Goal: Information Seeking & Learning: Learn about a topic

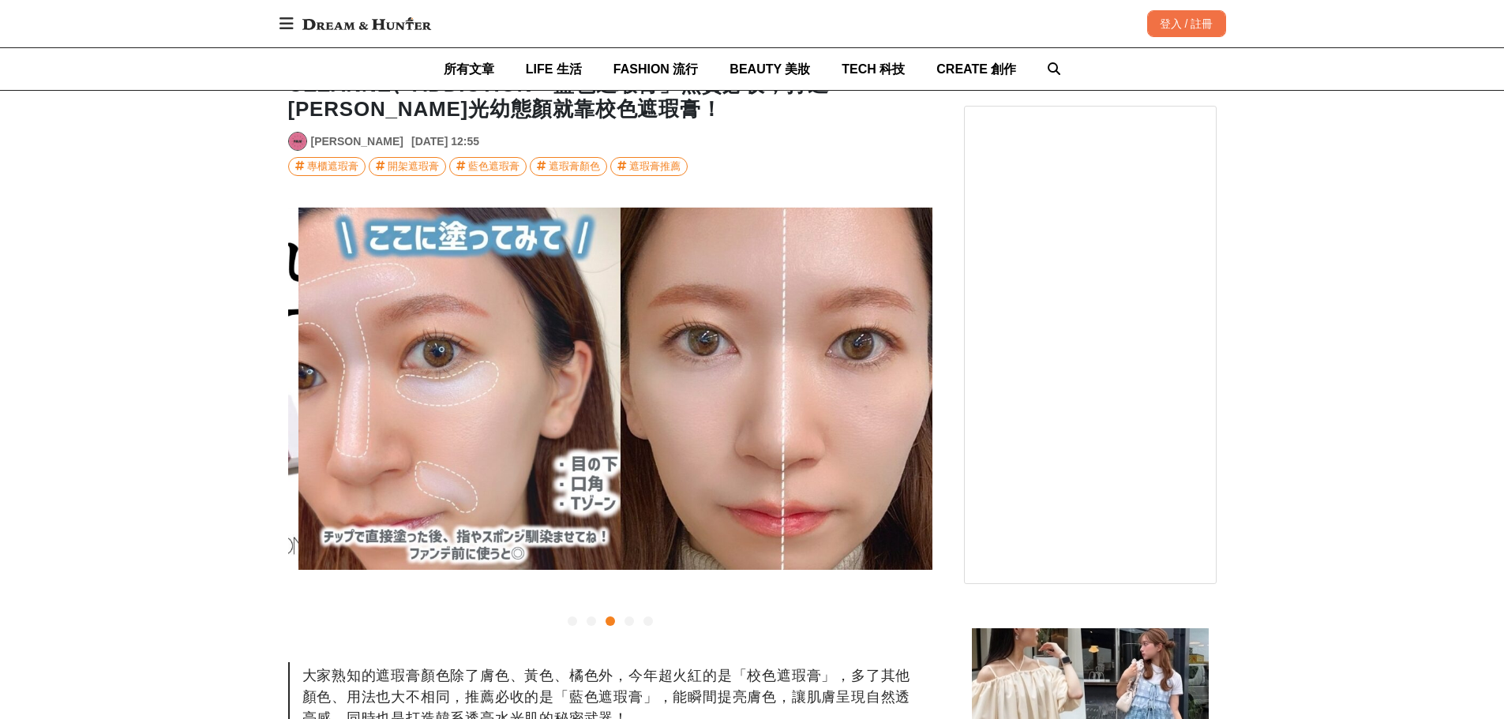
scroll to position [0, 1289]
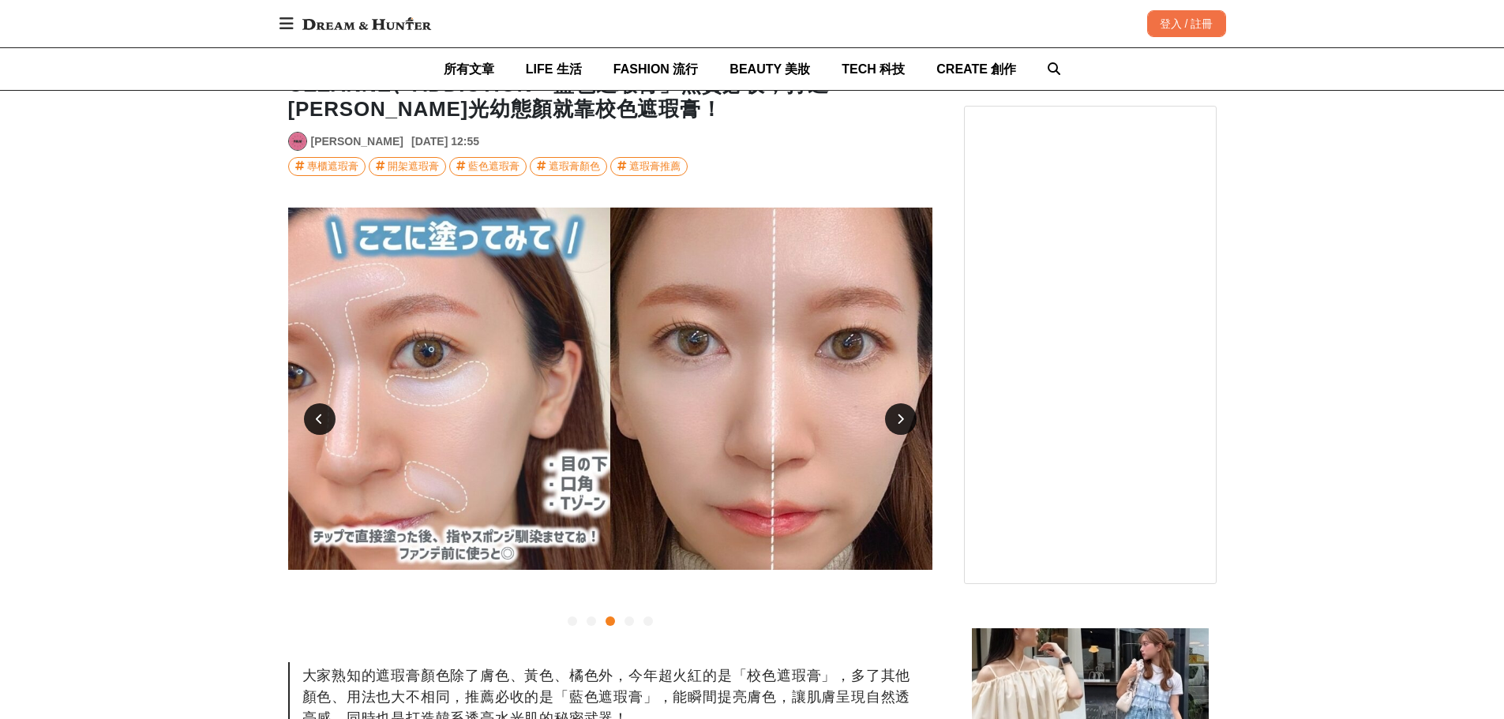
click at [315, 417] on div at bounding box center [320, 419] width 32 height 32
click at [317, 424] on icon at bounding box center [319, 419] width 7 height 11
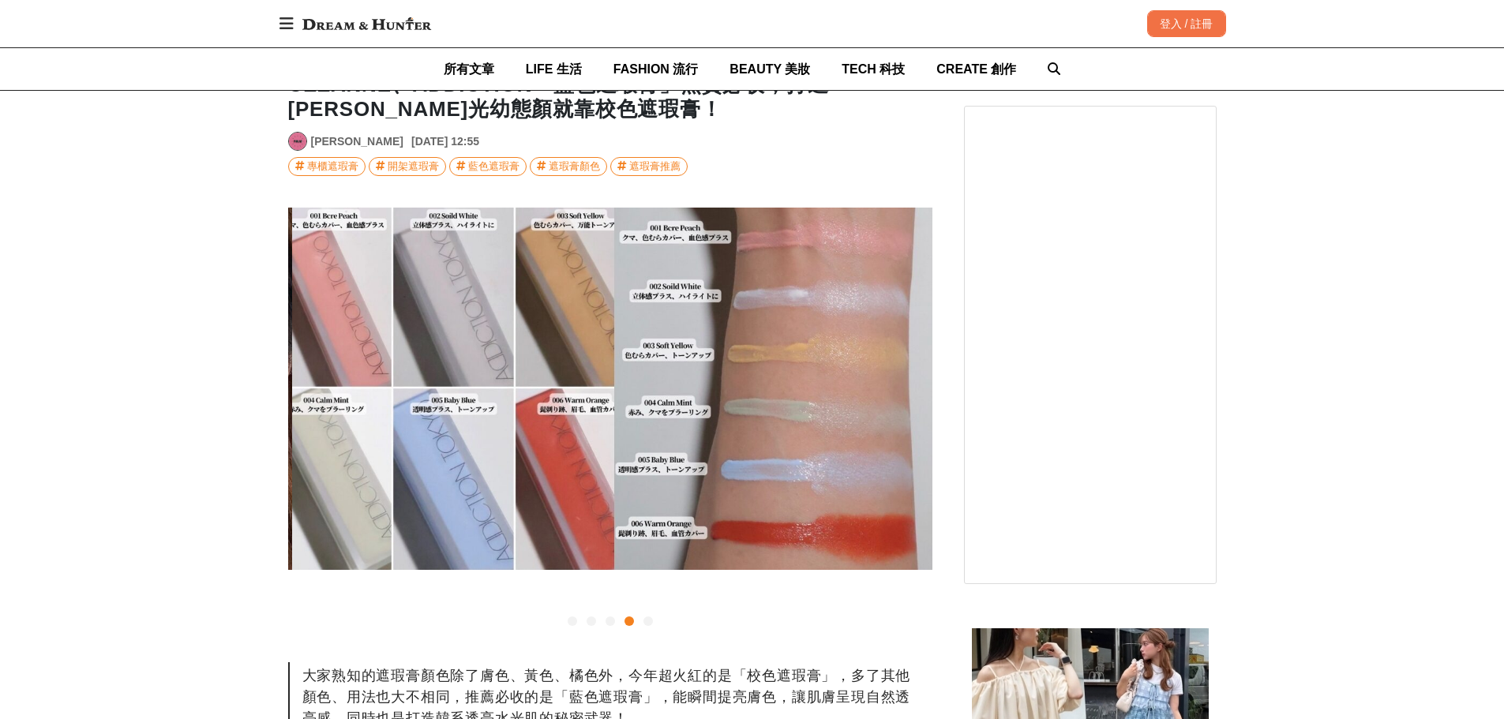
scroll to position [0, 1933]
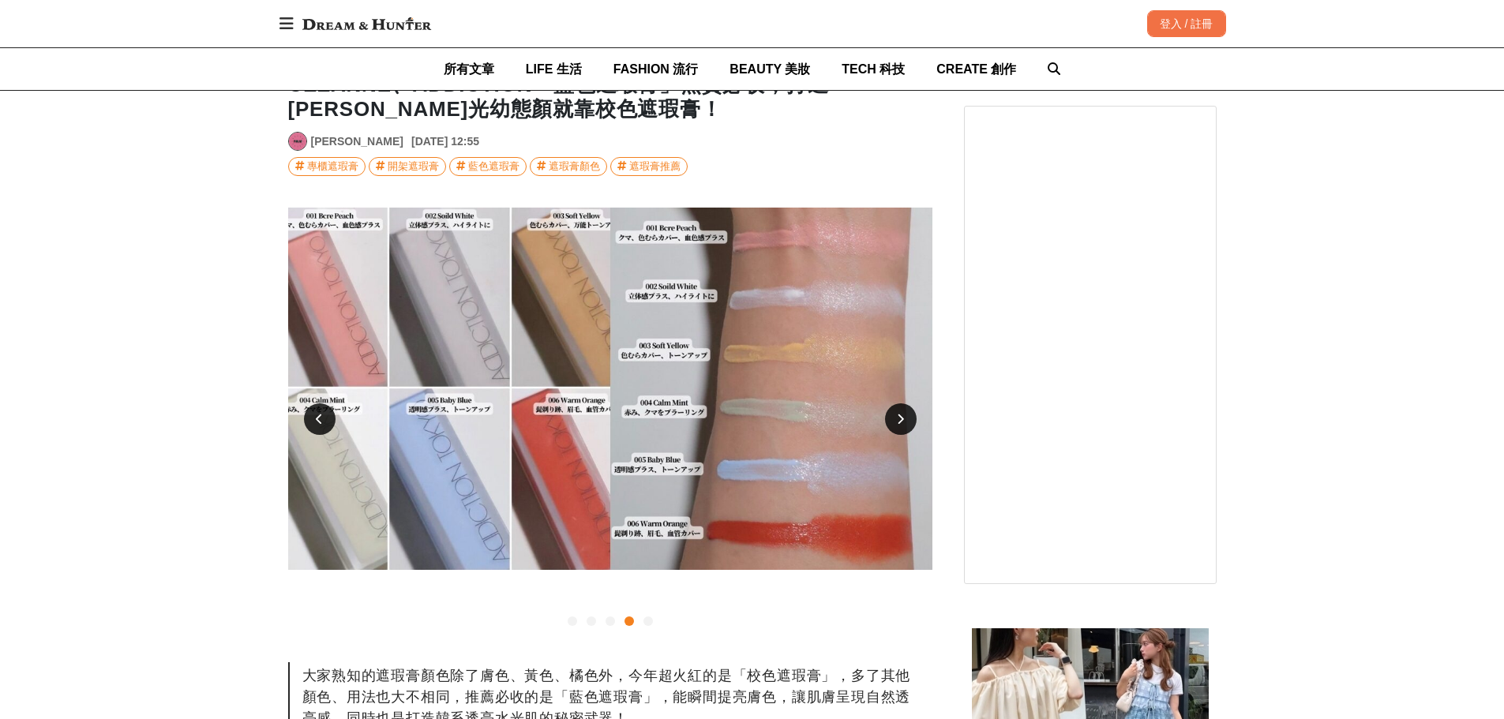
click at [318, 432] on div at bounding box center [320, 419] width 32 height 32
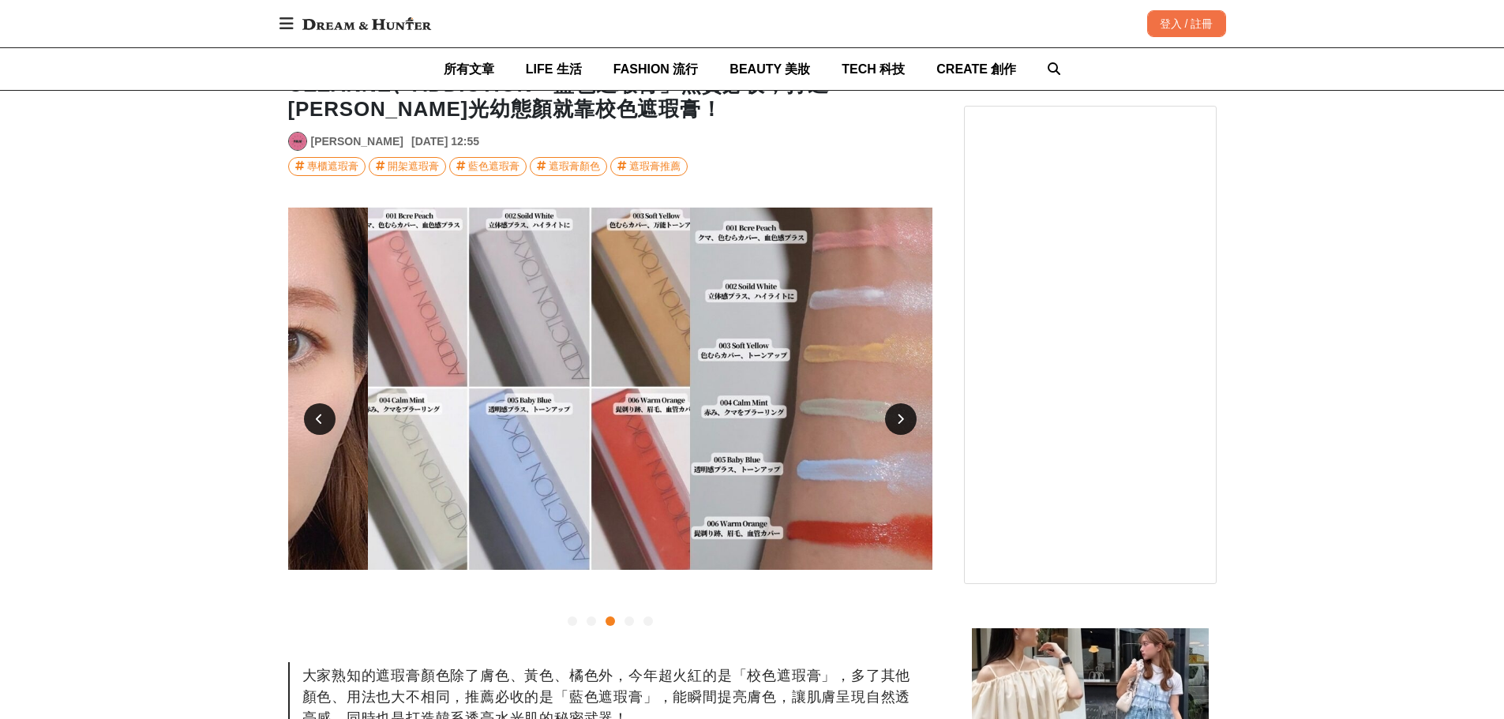
click at [318, 432] on div at bounding box center [320, 419] width 32 height 32
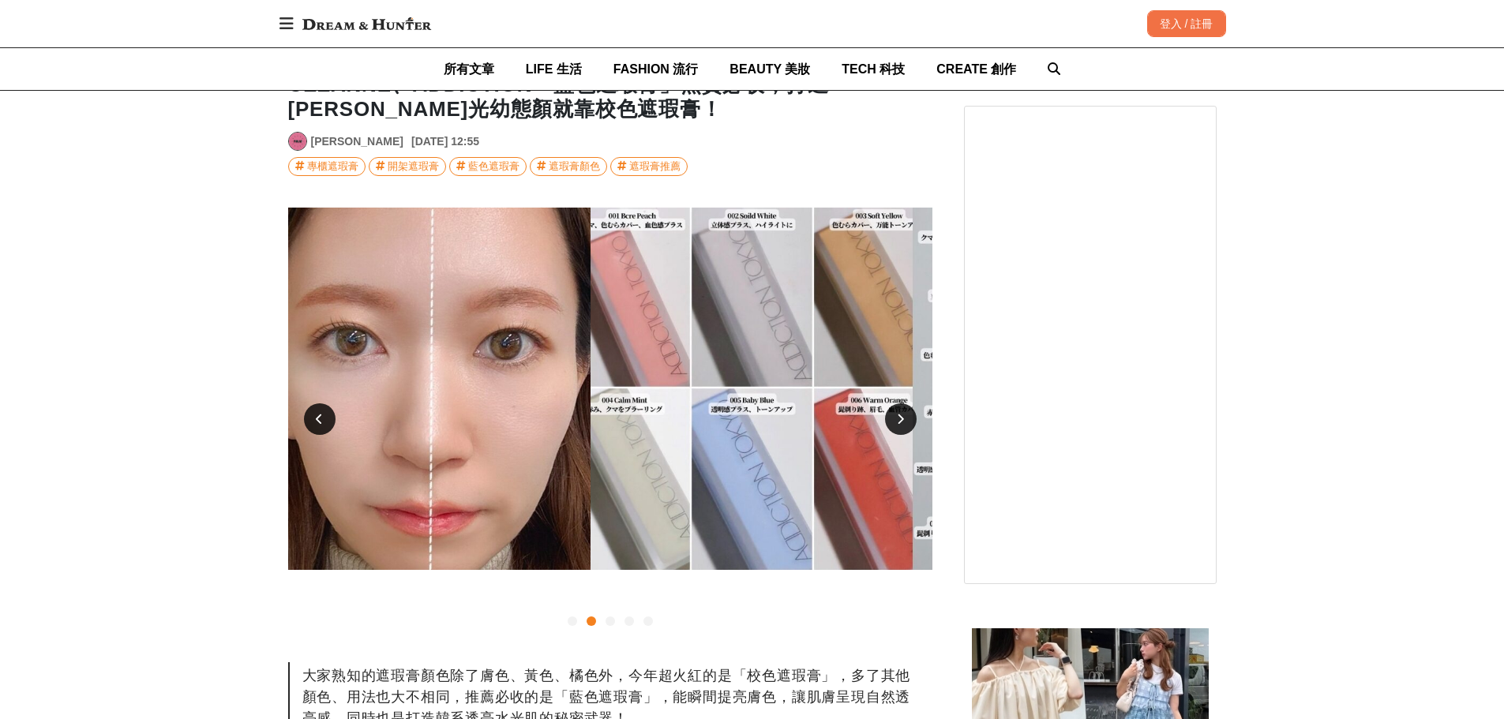
click at [318, 433] on div at bounding box center [320, 419] width 32 height 32
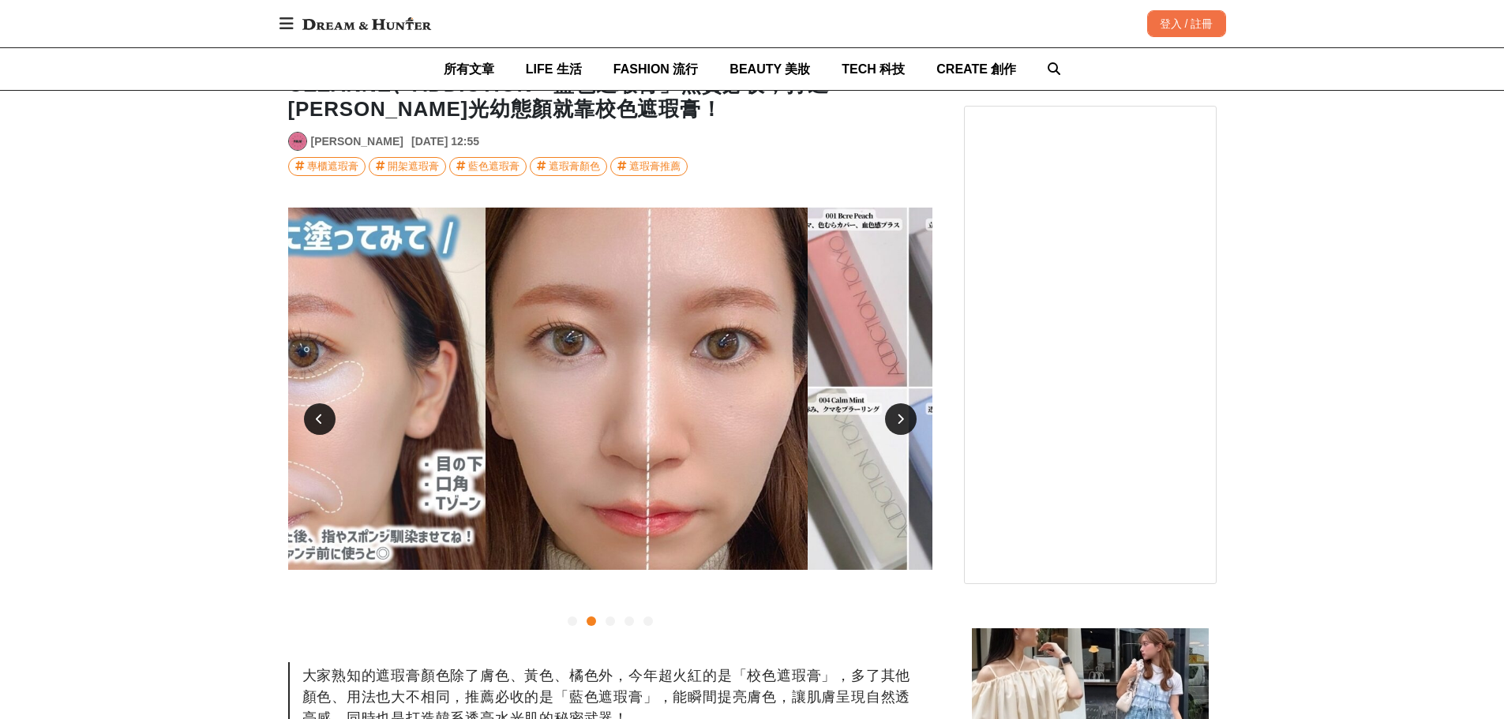
click at [318, 433] on div at bounding box center [320, 419] width 32 height 32
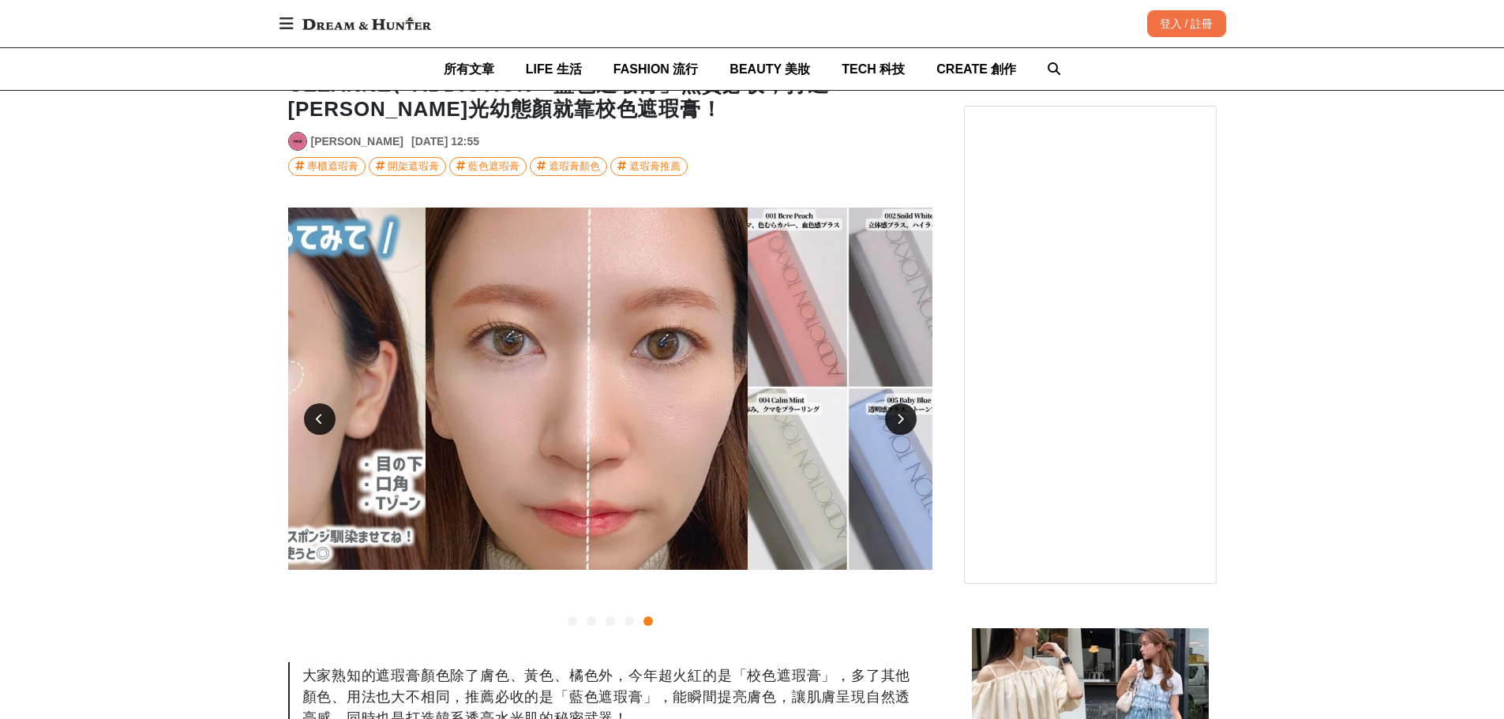
click at [321, 432] on div at bounding box center [320, 419] width 32 height 32
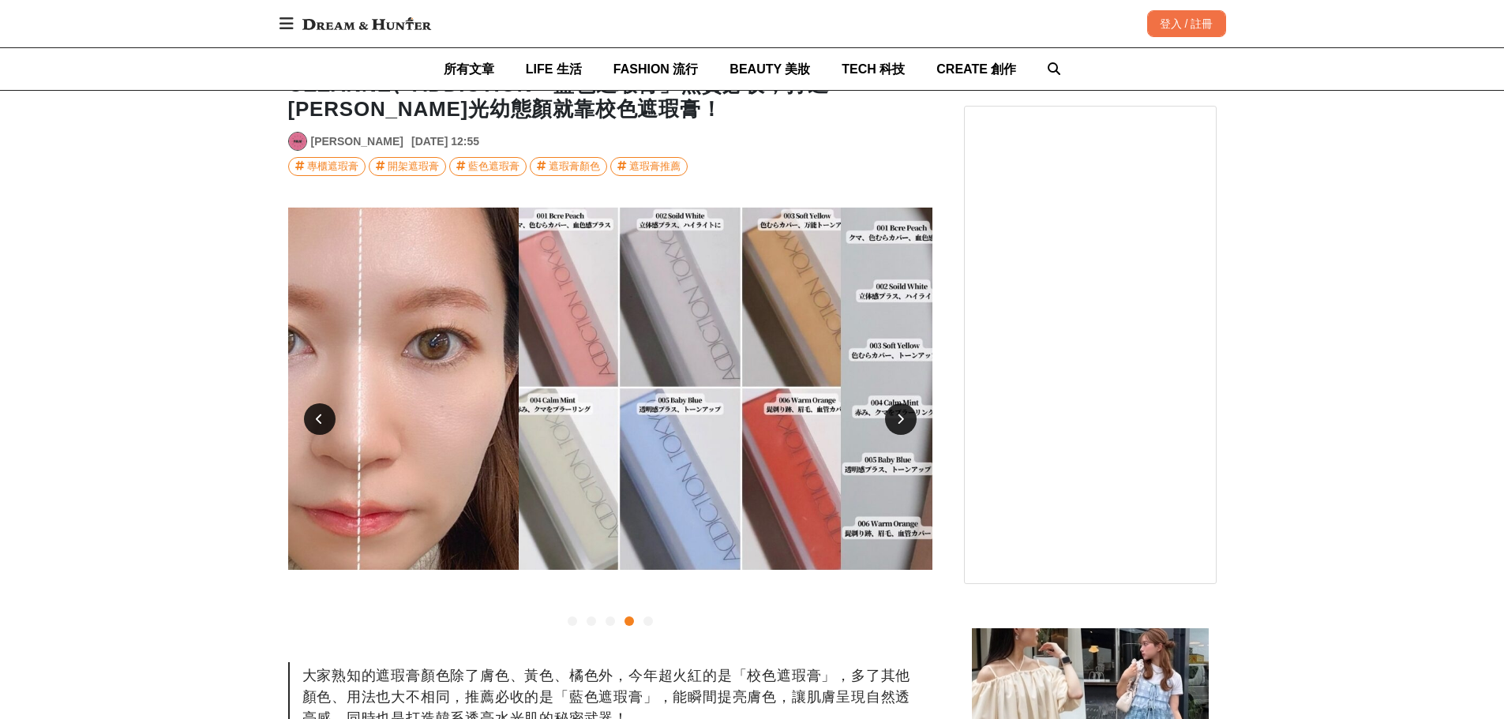
click at [321, 432] on div at bounding box center [320, 419] width 32 height 32
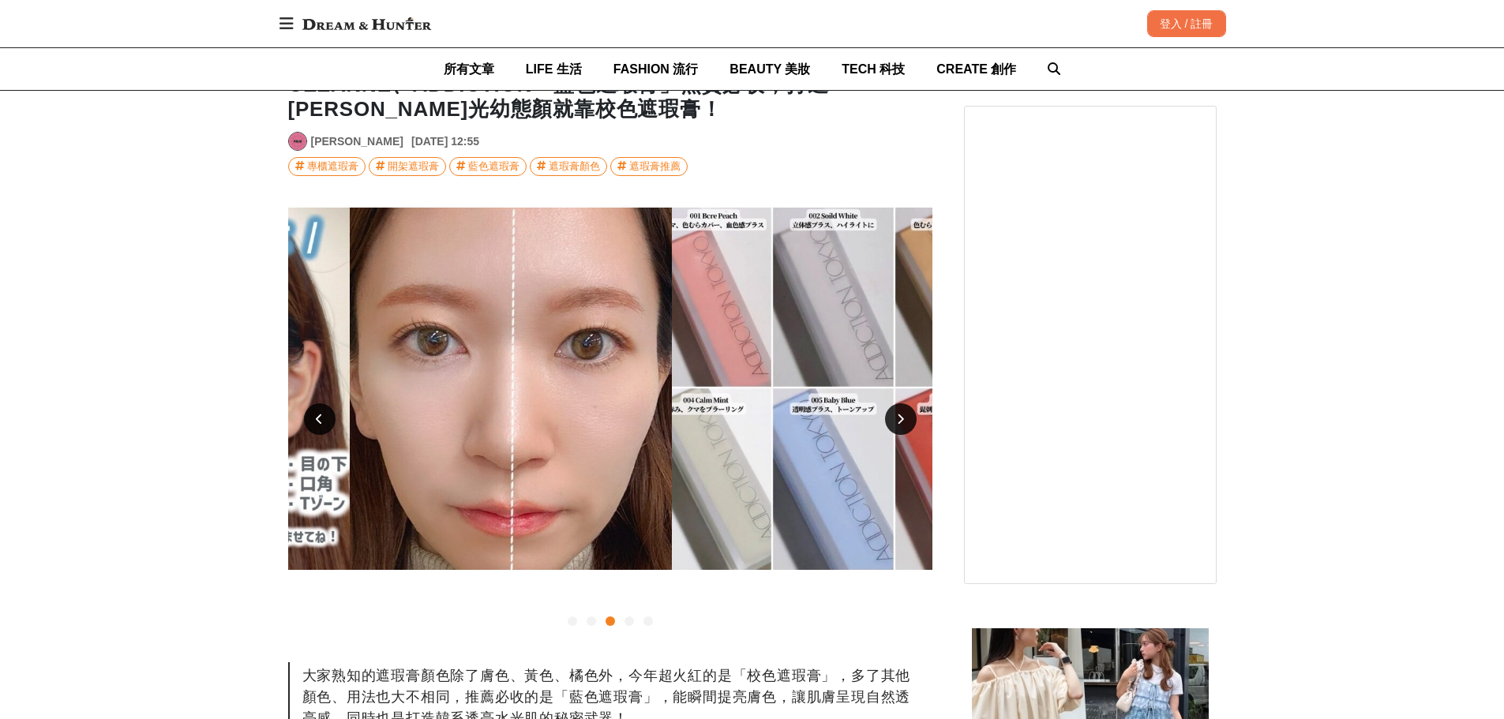
click at [321, 432] on div at bounding box center [320, 419] width 32 height 32
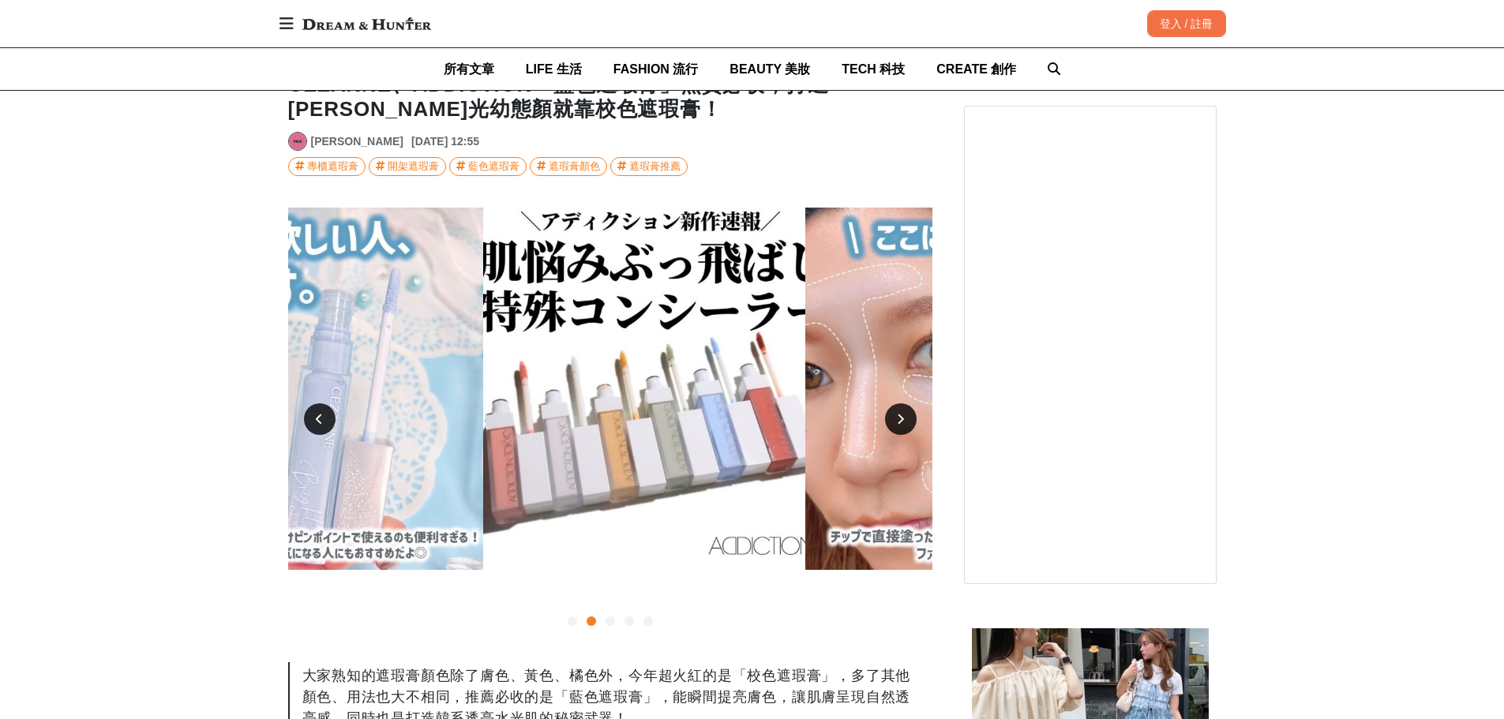
click at [321, 431] on div at bounding box center [320, 419] width 32 height 32
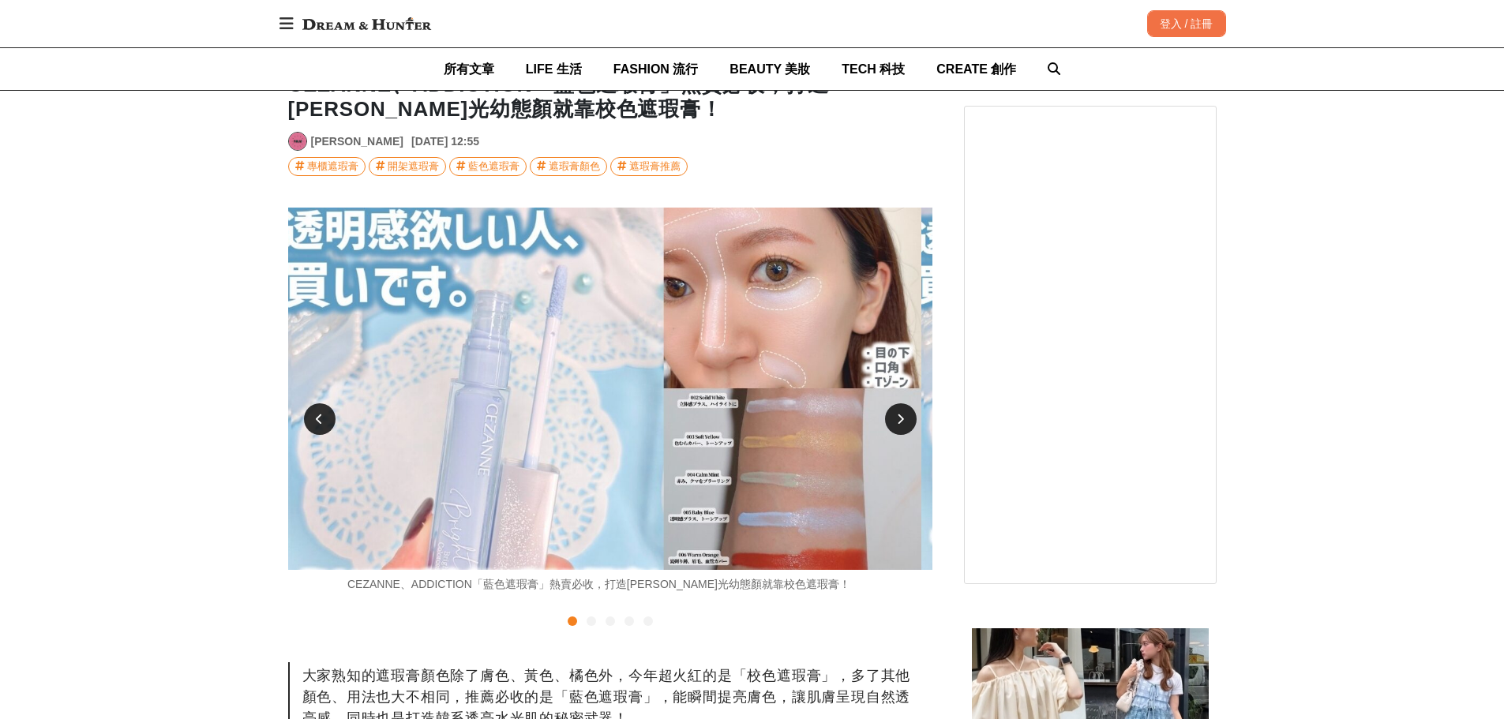
scroll to position [0, 0]
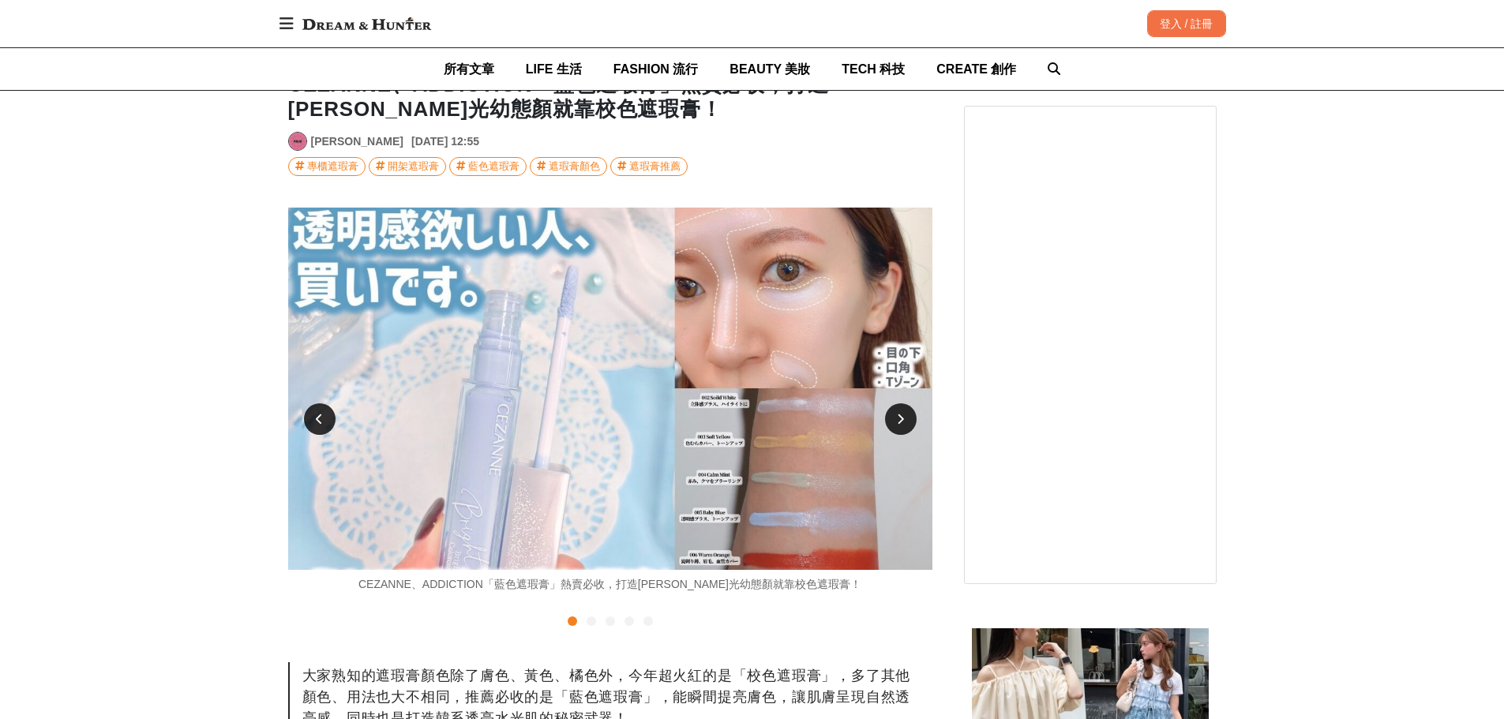
click at [321, 431] on div at bounding box center [320, 419] width 32 height 32
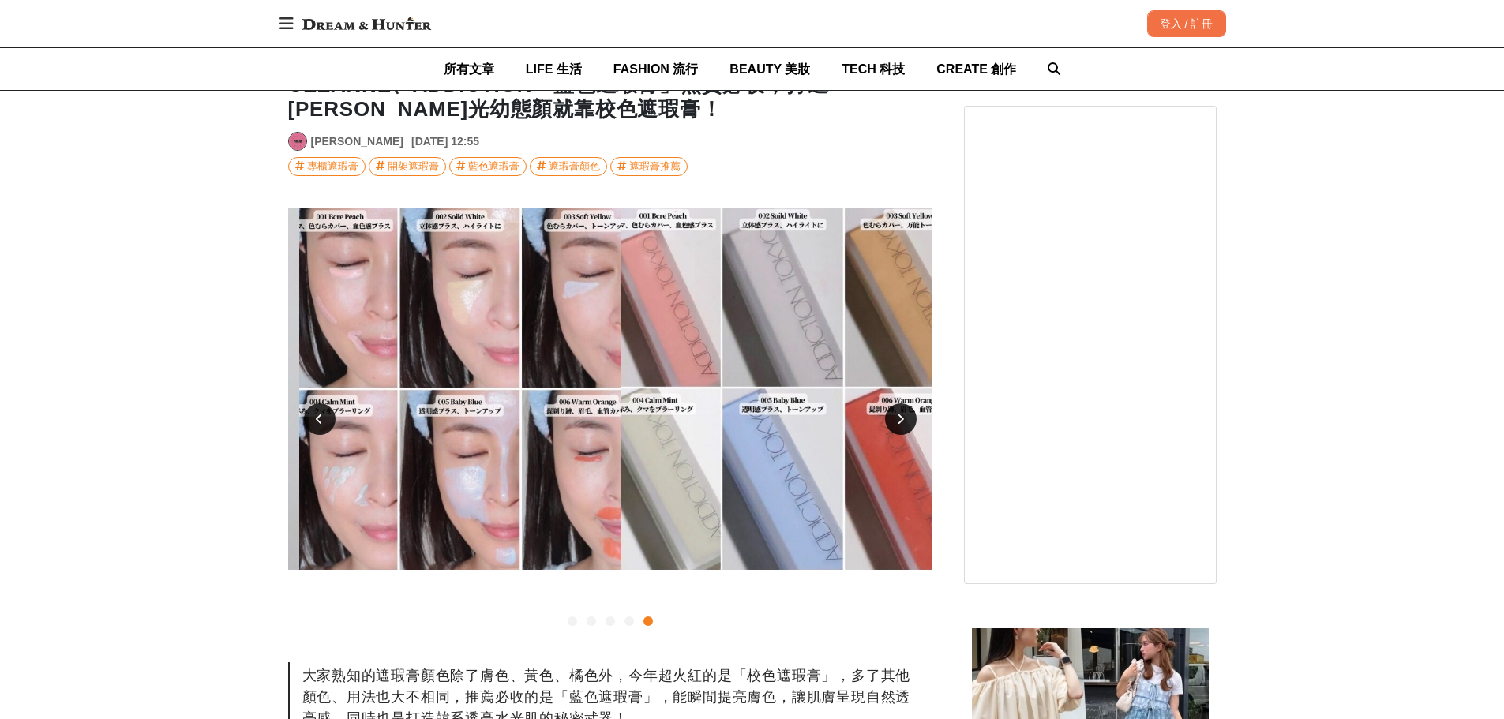
click at [323, 430] on div at bounding box center [320, 419] width 32 height 32
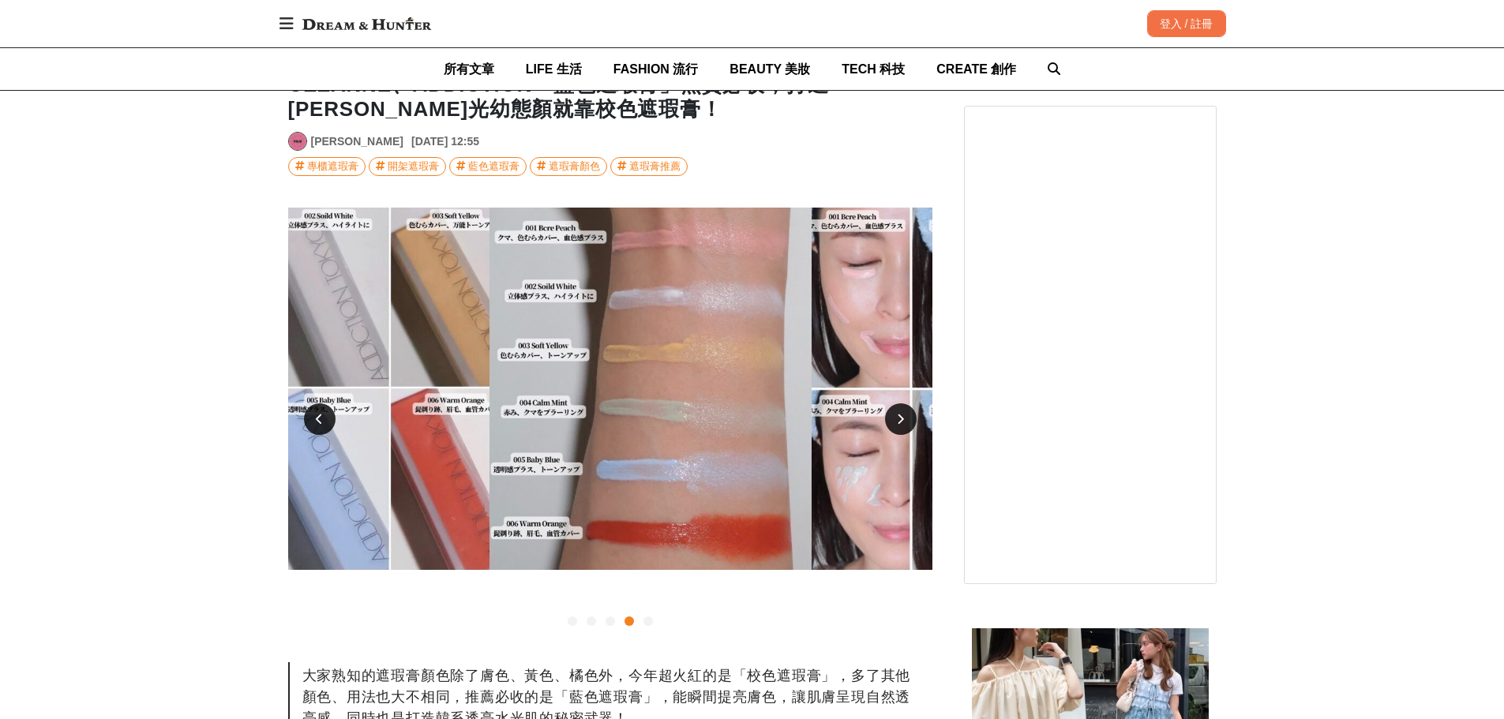
scroll to position [0, 1933]
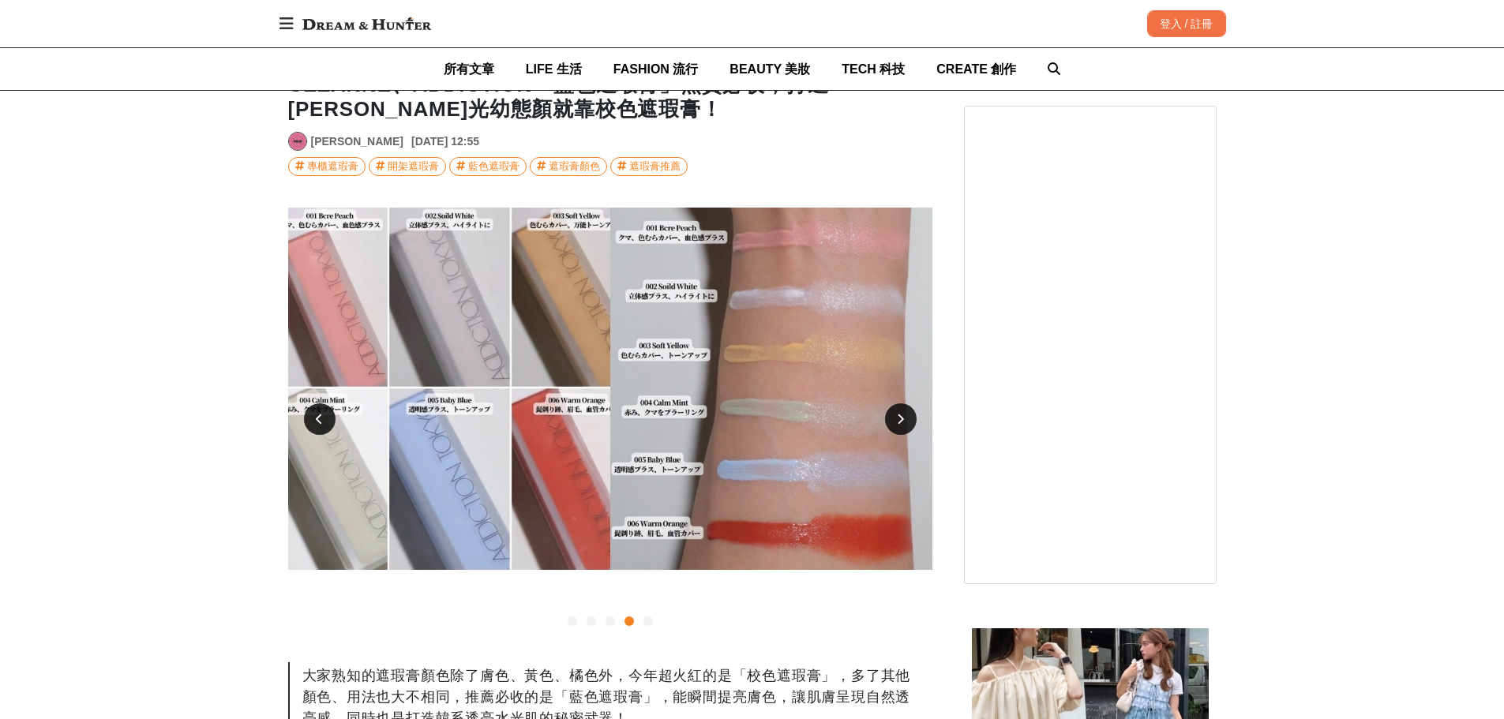
click at [309, 420] on div at bounding box center [320, 419] width 32 height 32
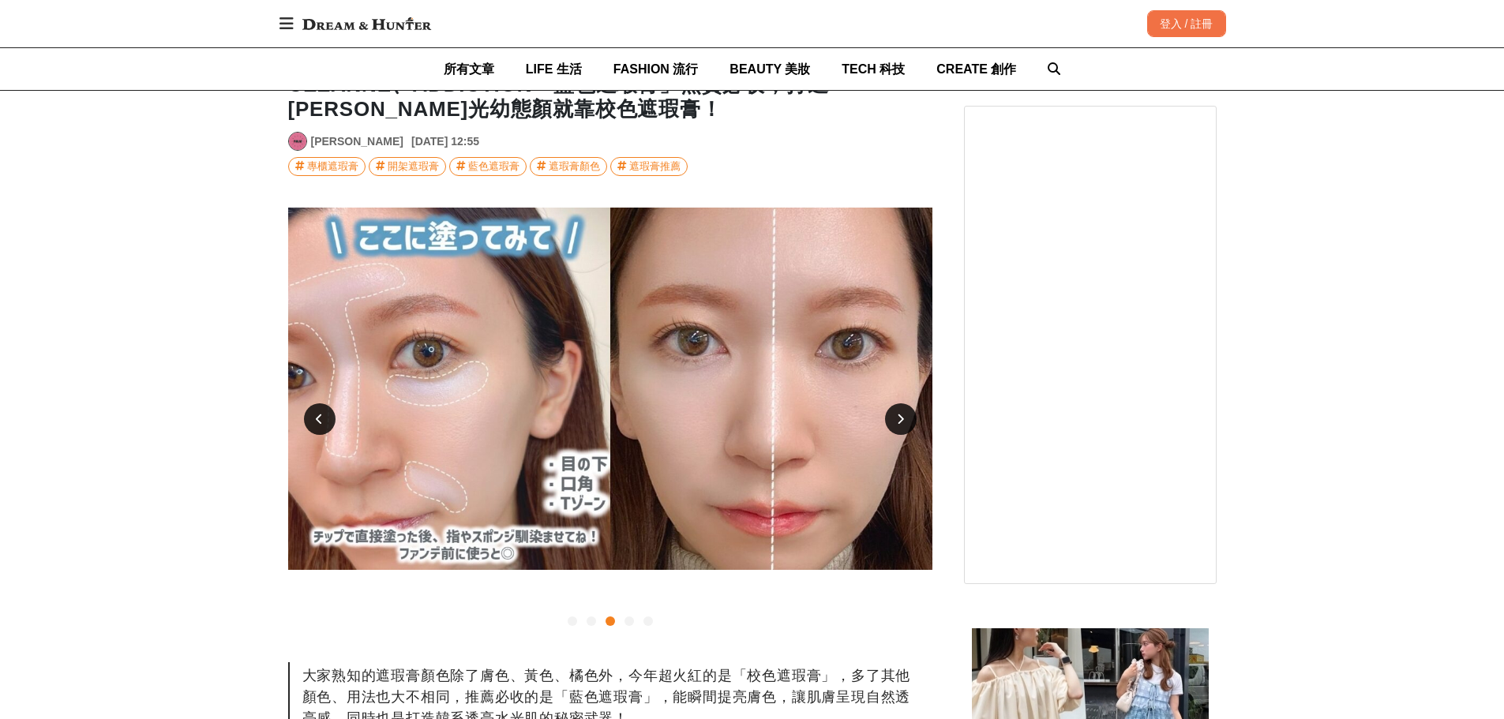
click at [309, 420] on div at bounding box center [320, 419] width 32 height 32
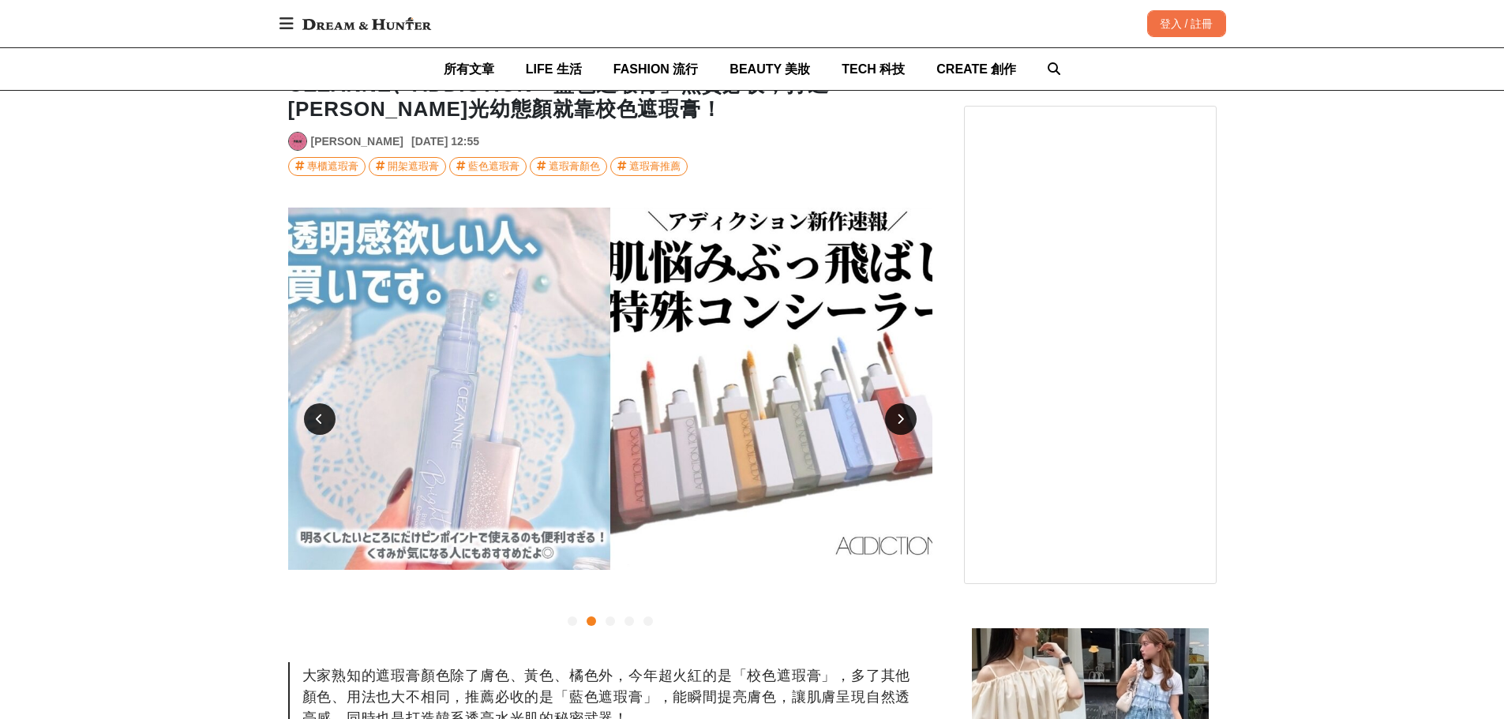
click at [309, 420] on div at bounding box center [320, 419] width 32 height 32
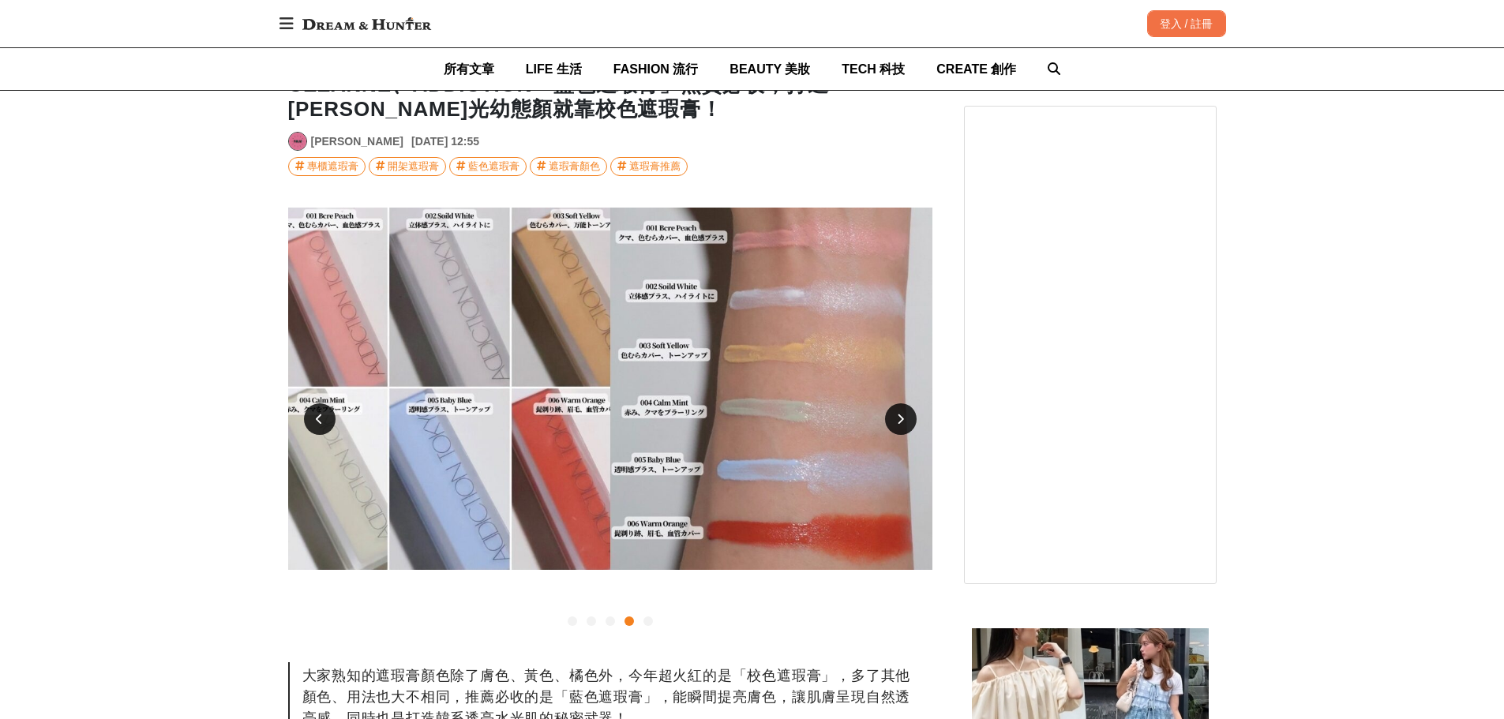
click at [903, 422] on icon at bounding box center [900, 419] width 7 height 11
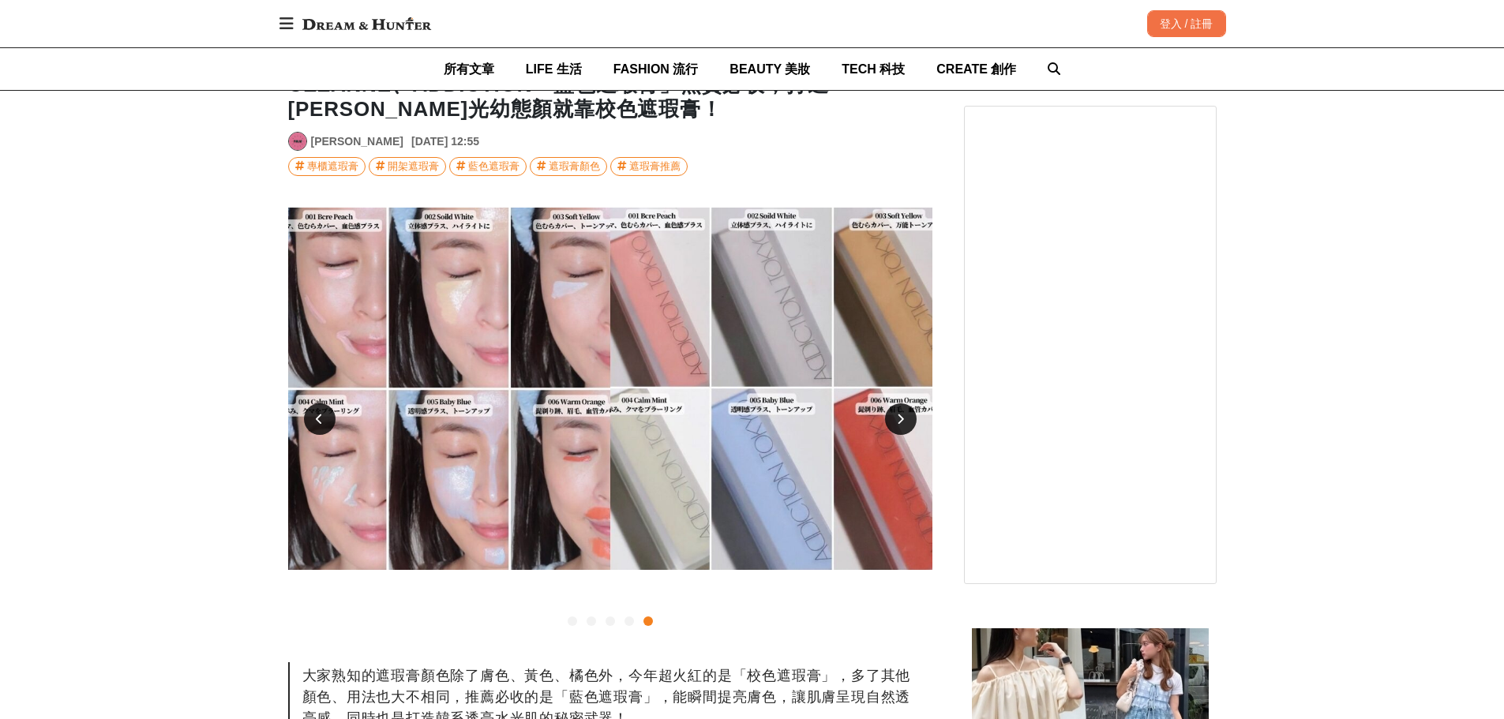
click at [903, 422] on icon at bounding box center [900, 419] width 7 height 11
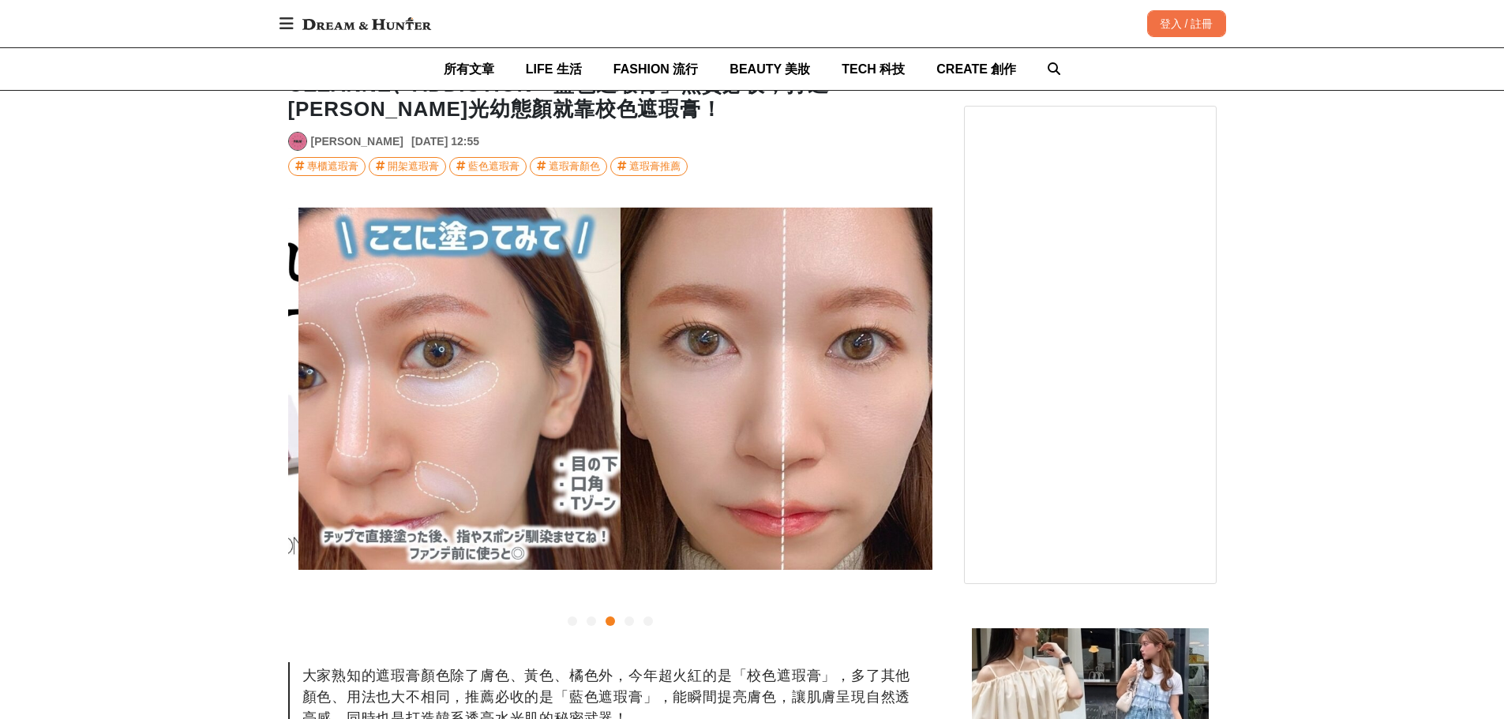
scroll to position [0, 1289]
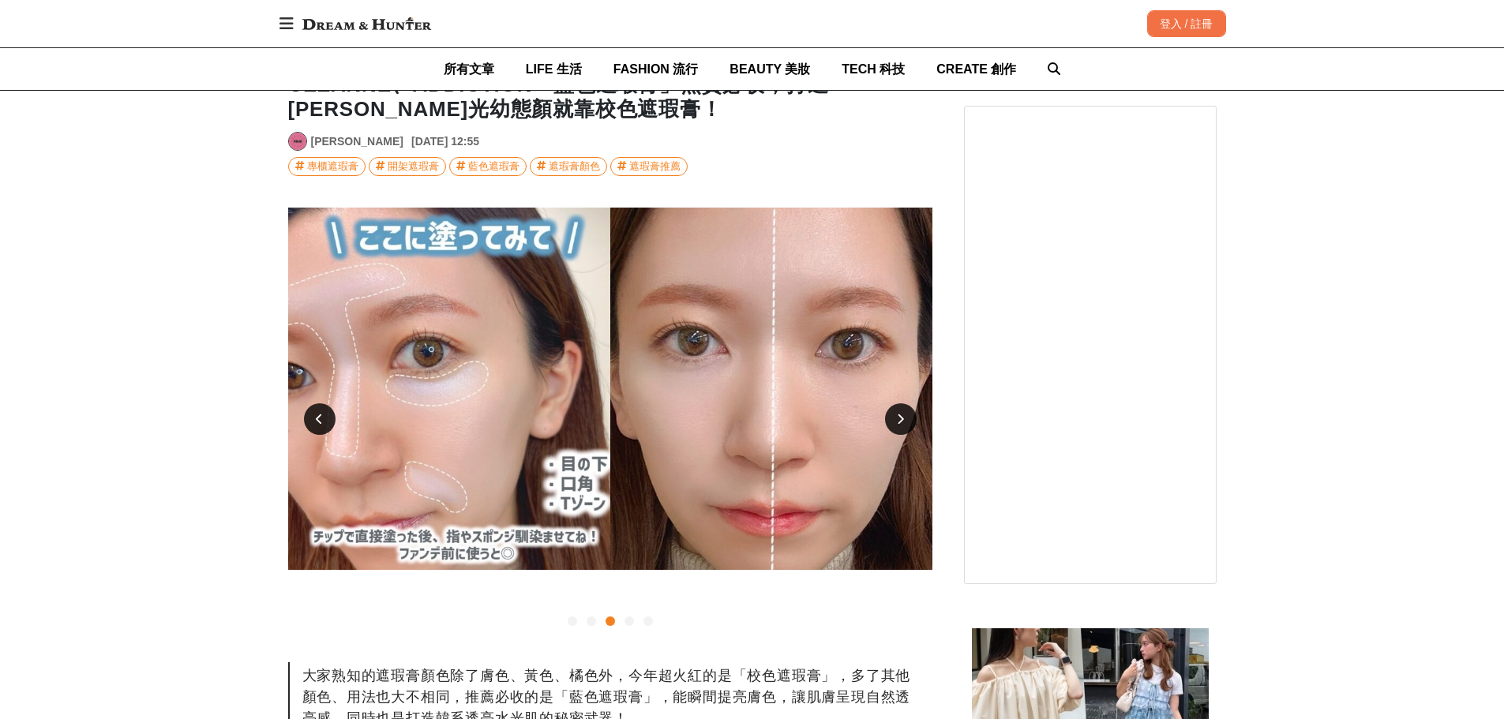
click at [325, 413] on div at bounding box center [320, 419] width 32 height 32
